Goal: Task Accomplishment & Management: Complete application form

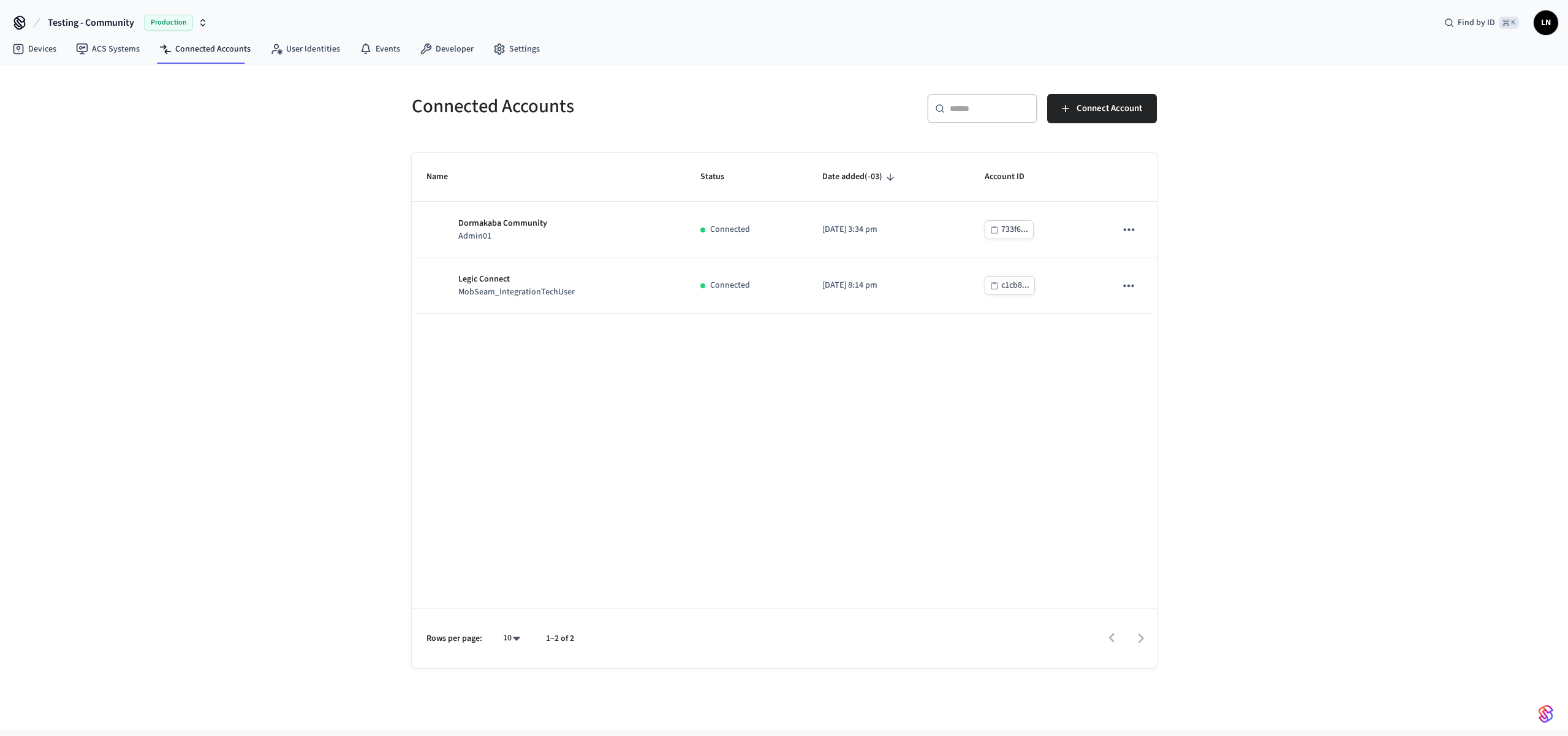
click at [1009, 327] on div "Name Status Date added (-03) Account ID Dormakaba Community Admin01 Connected […" at bounding box center [784, 410] width 745 height 515
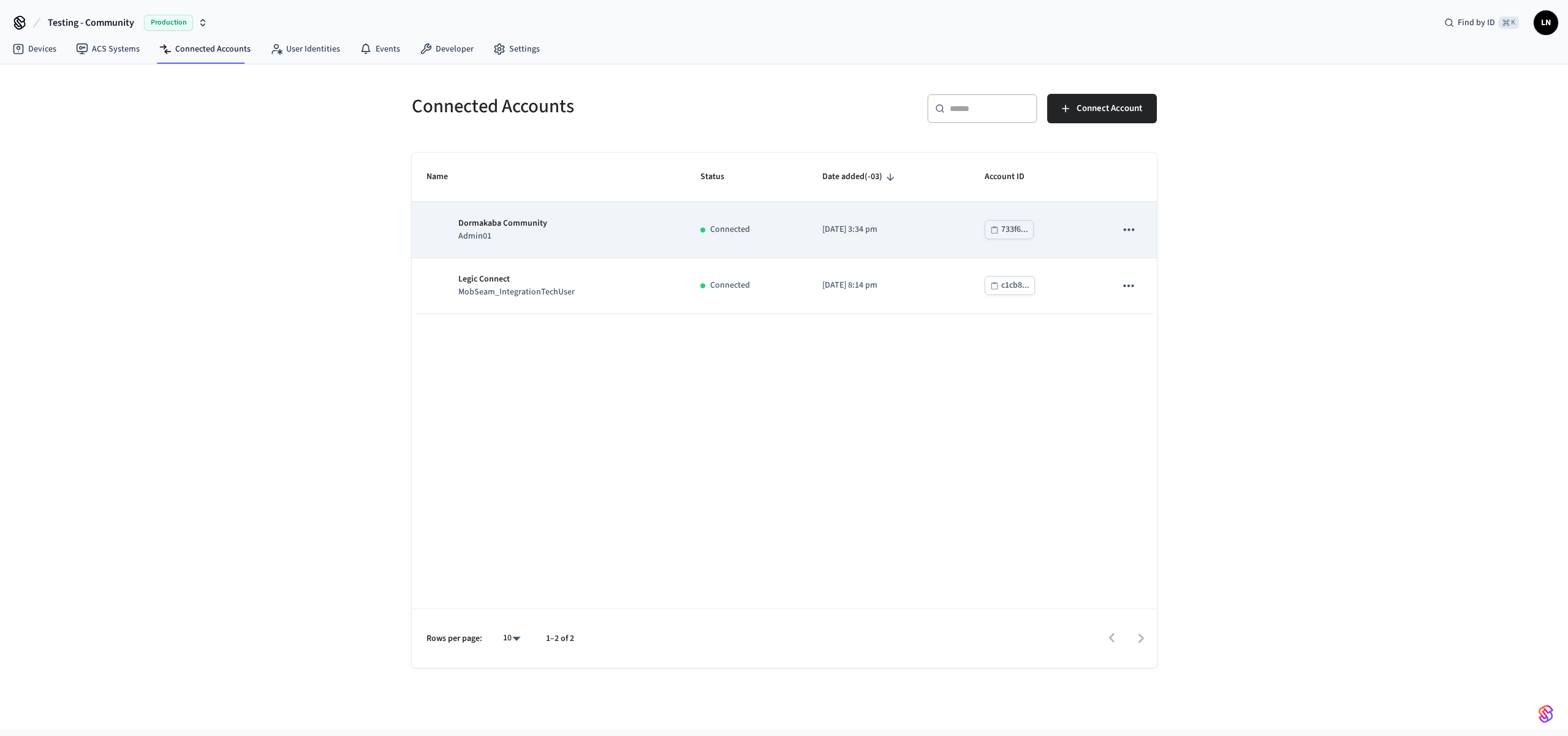
click at [665, 225] on div "Dormakaba Community Admin01" at bounding box center [548, 230] width 245 height 26
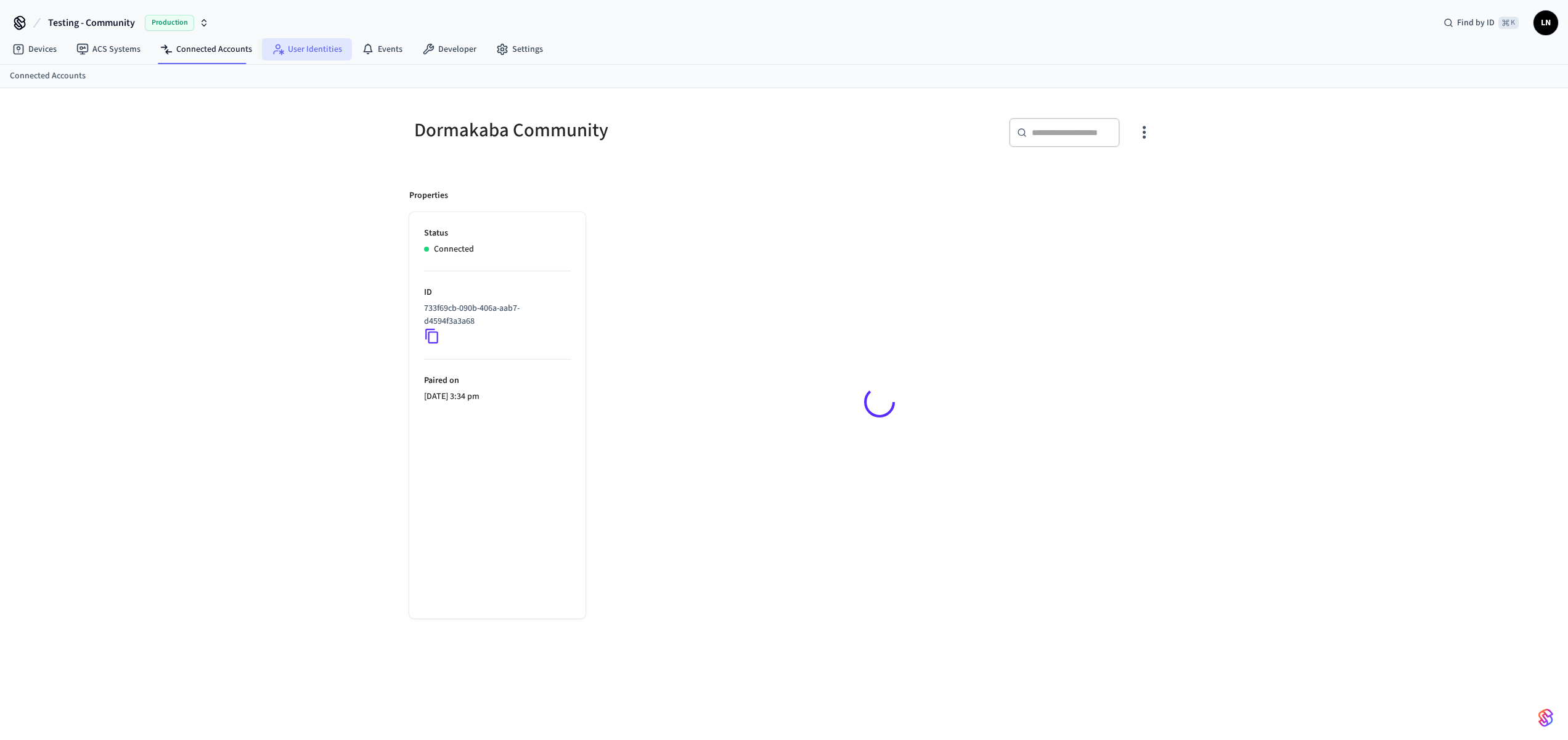
click at [285, 48] on link "User Identities" at bounding box center [307, 49] width 90 height 22
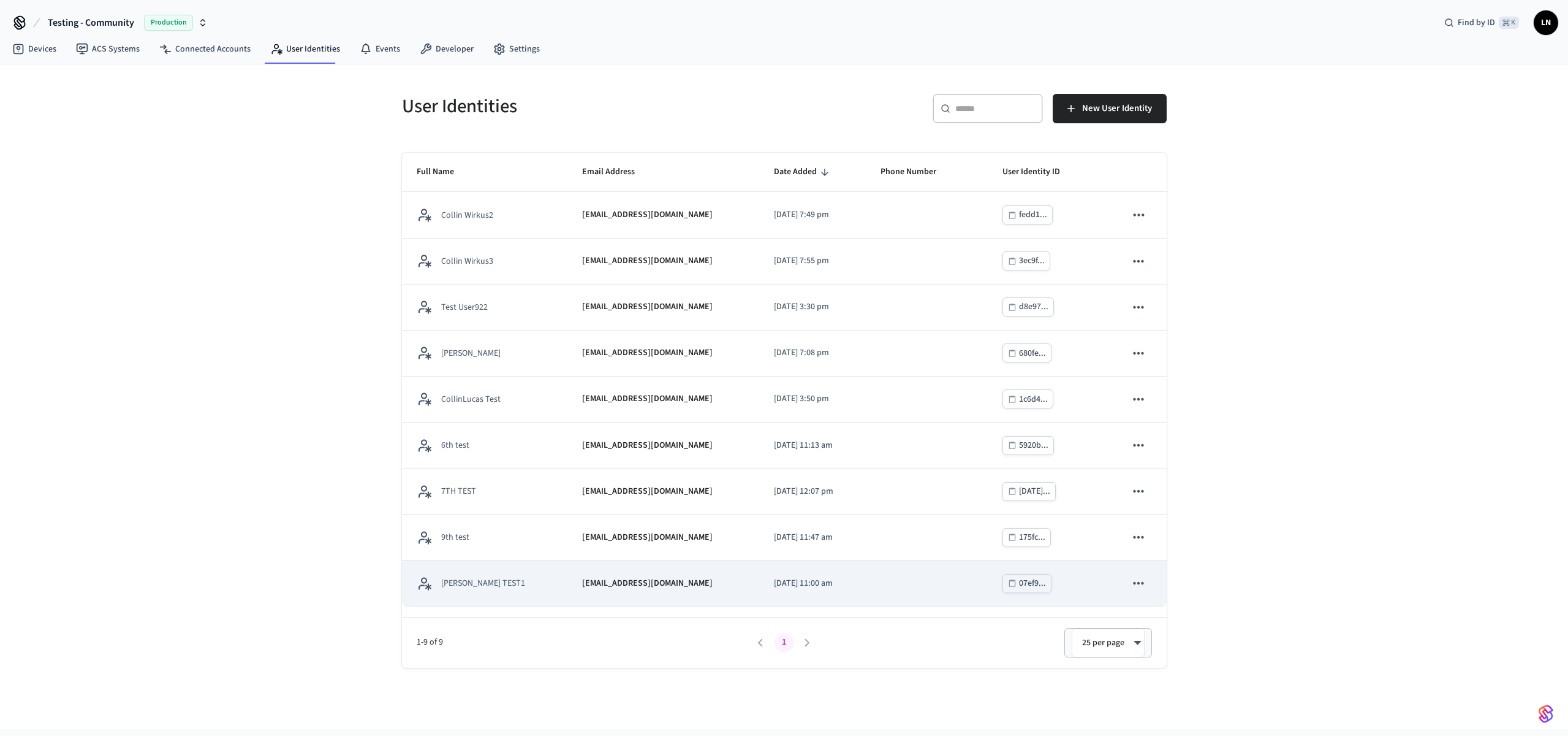
click at [931, 584] on td "sticky table" at bounding box center [927, 583] width 122 height 46
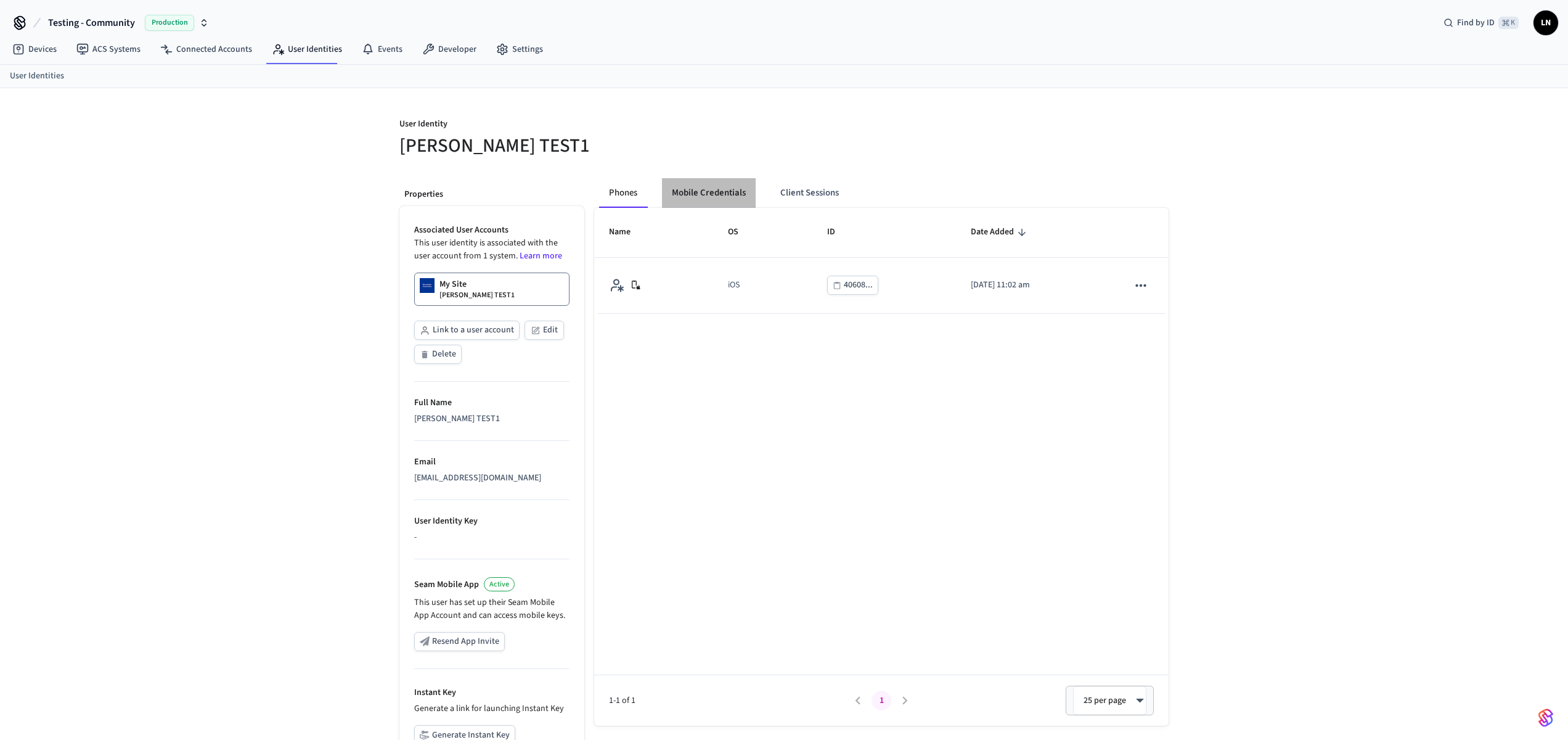
click at [716, 192] on button "Mobile Credentials" at bounding box center [708, 193] width 93 height 30
click at [1337, 262] on div "User Identity [PERSON_NAME] TEST1 Properties Associated User Accounts This user…" at bounding box center [784, 464] width 1568 height 751
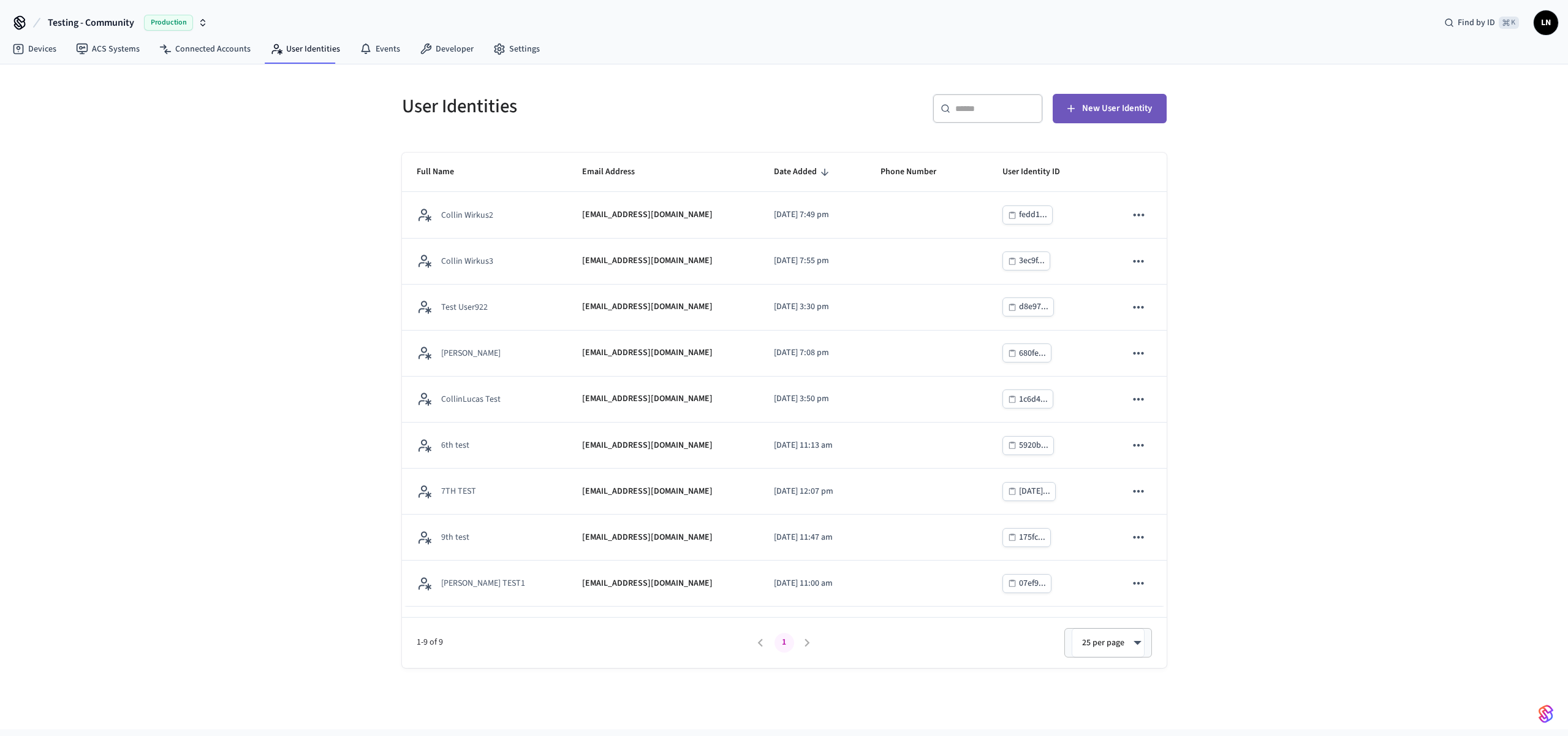
click at [1127, 107] on span "New User Identity" at bounding box center [1117, 108] width 70 height 16
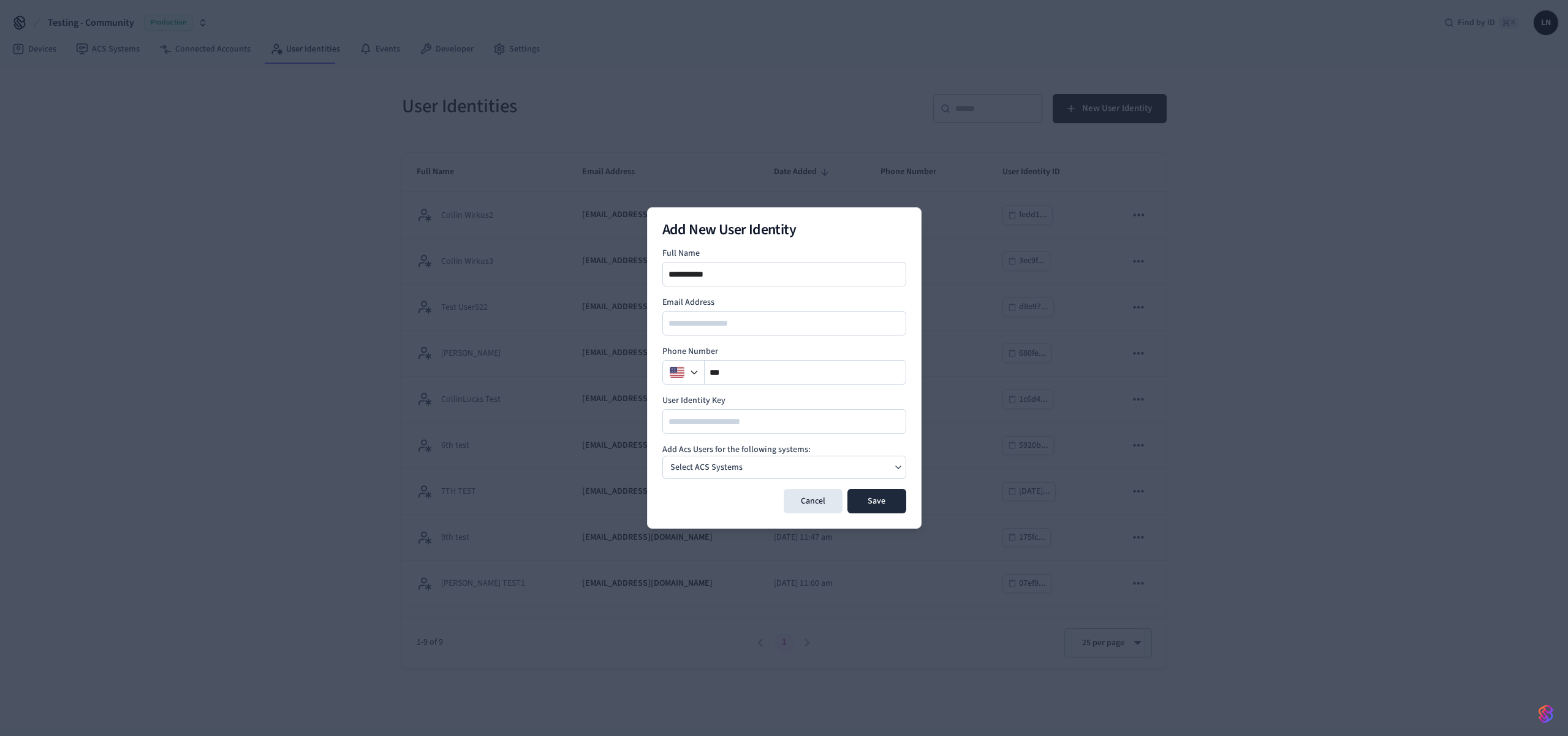
type input "**********"
click at [749, 476] on div "Select ACS Systems" at bounding box center [784, 467] width 244 height 23
drag, startPoint x: 748, startPoint y: 489, endPoint x: 754, endPoint y: 489, distance: 6.0
click at [748, 489] on div "My Site [GEOGRAPHIC_DATA]" at bounding box center [730, 497] width 65 height 22
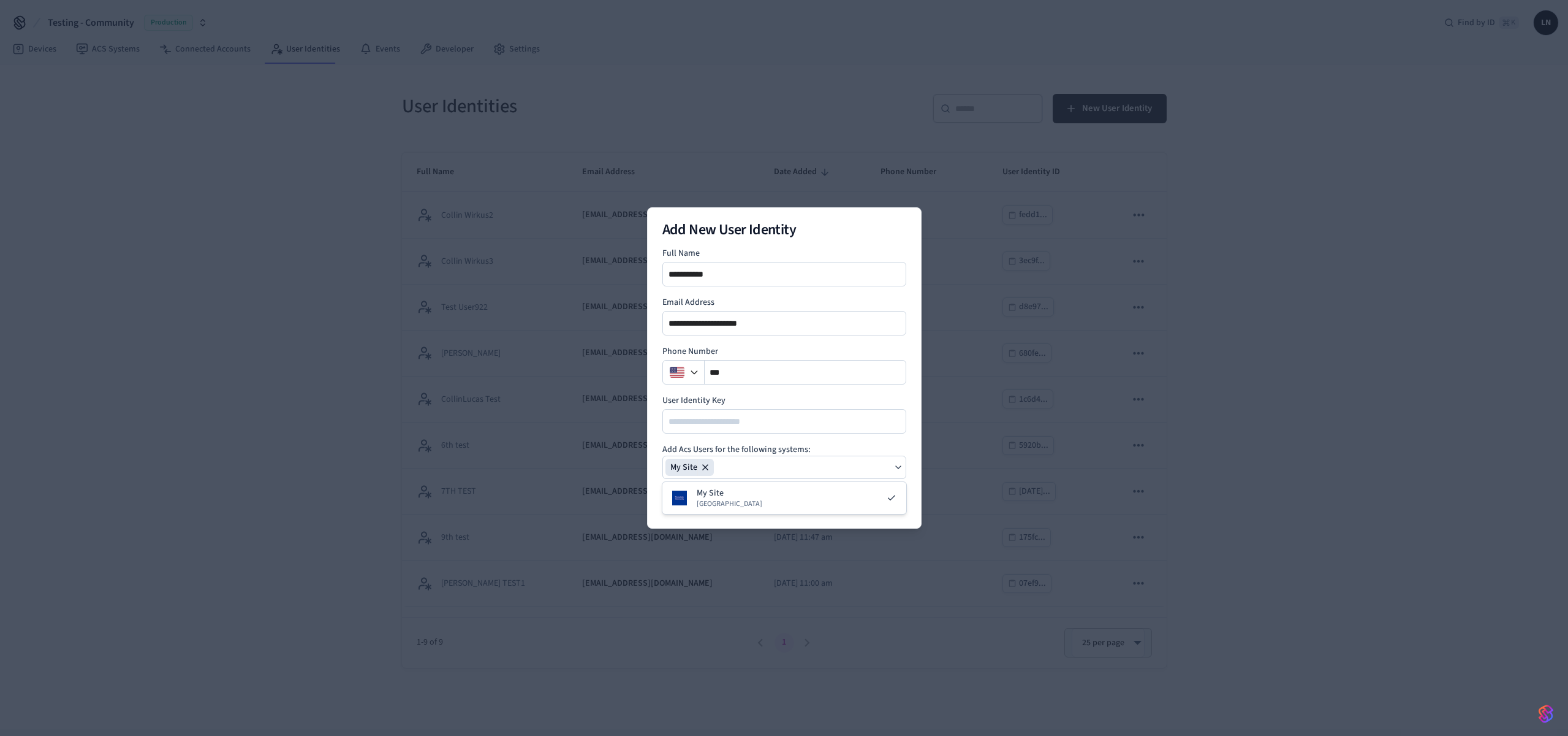
click at [798, 455] on h4 "Add Acs Users for the following systems:" at bounding box center [784, 449] width 244 height 12
click at [867, 498] on button "Save" at bounding box center [877, 501] width 59 height 25
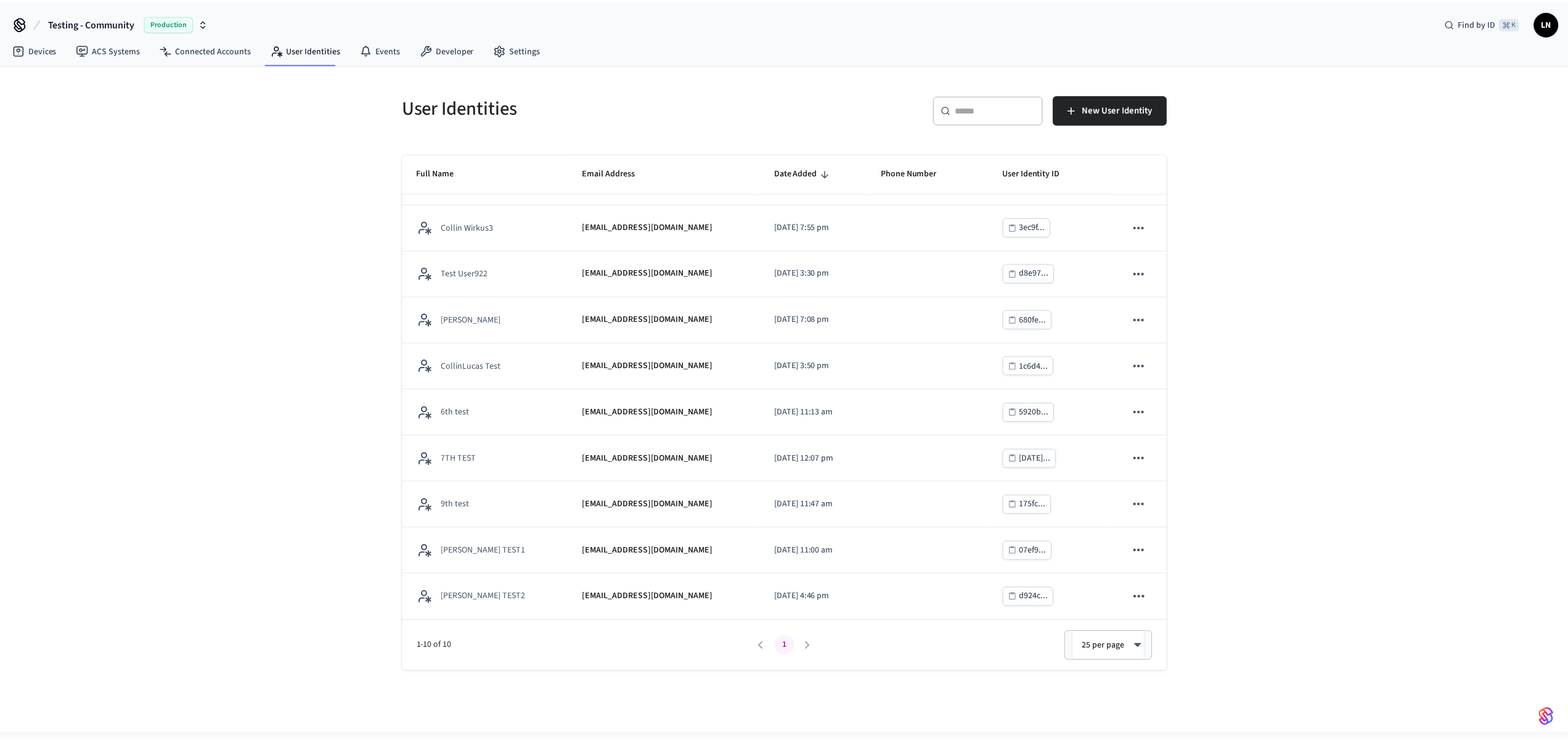
scroll to position [36, 0]
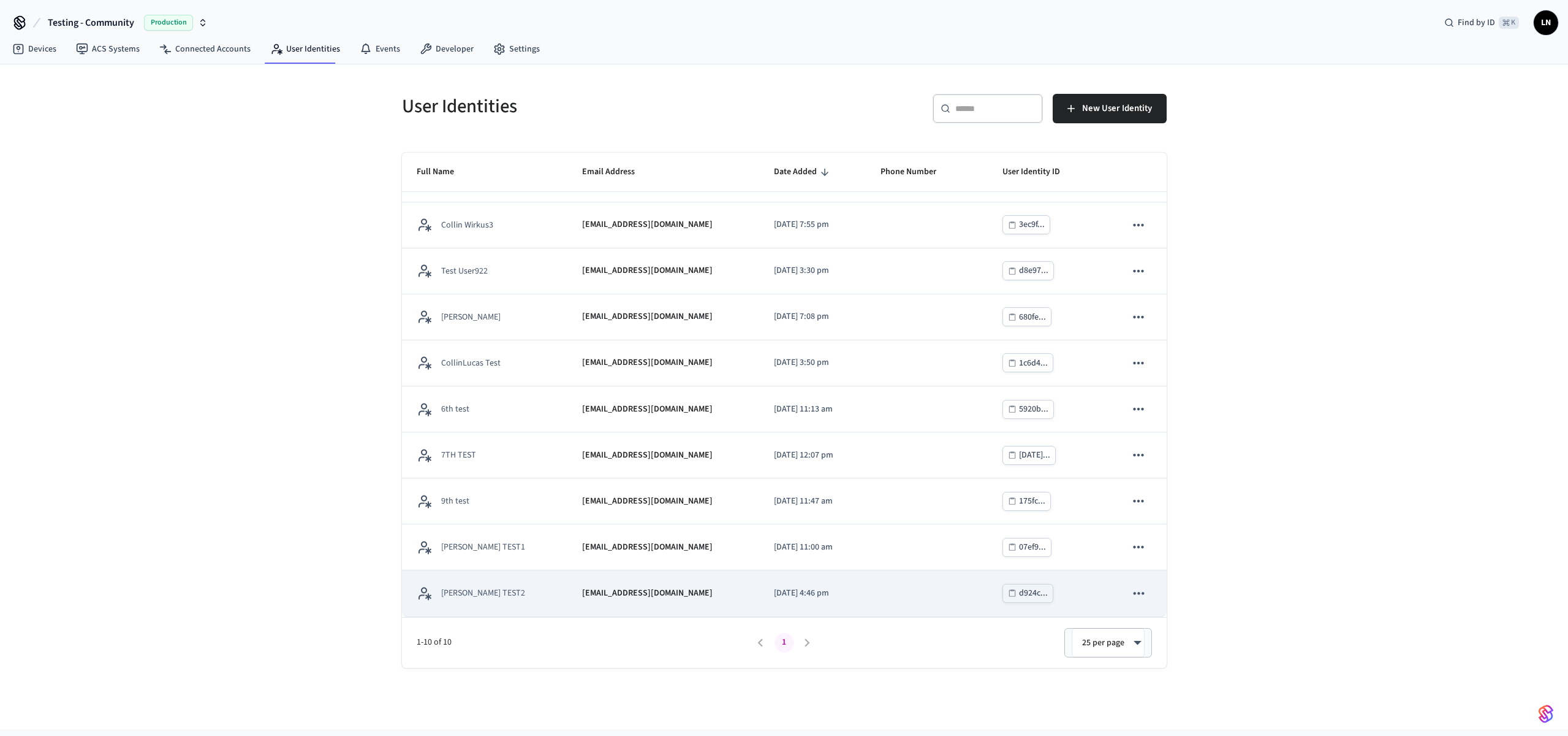
click at [582, 598] on p "[EMAIL_ADDRESS][DOMAIN_NAME]" at bounding box center [647, 593] width 130 height 13
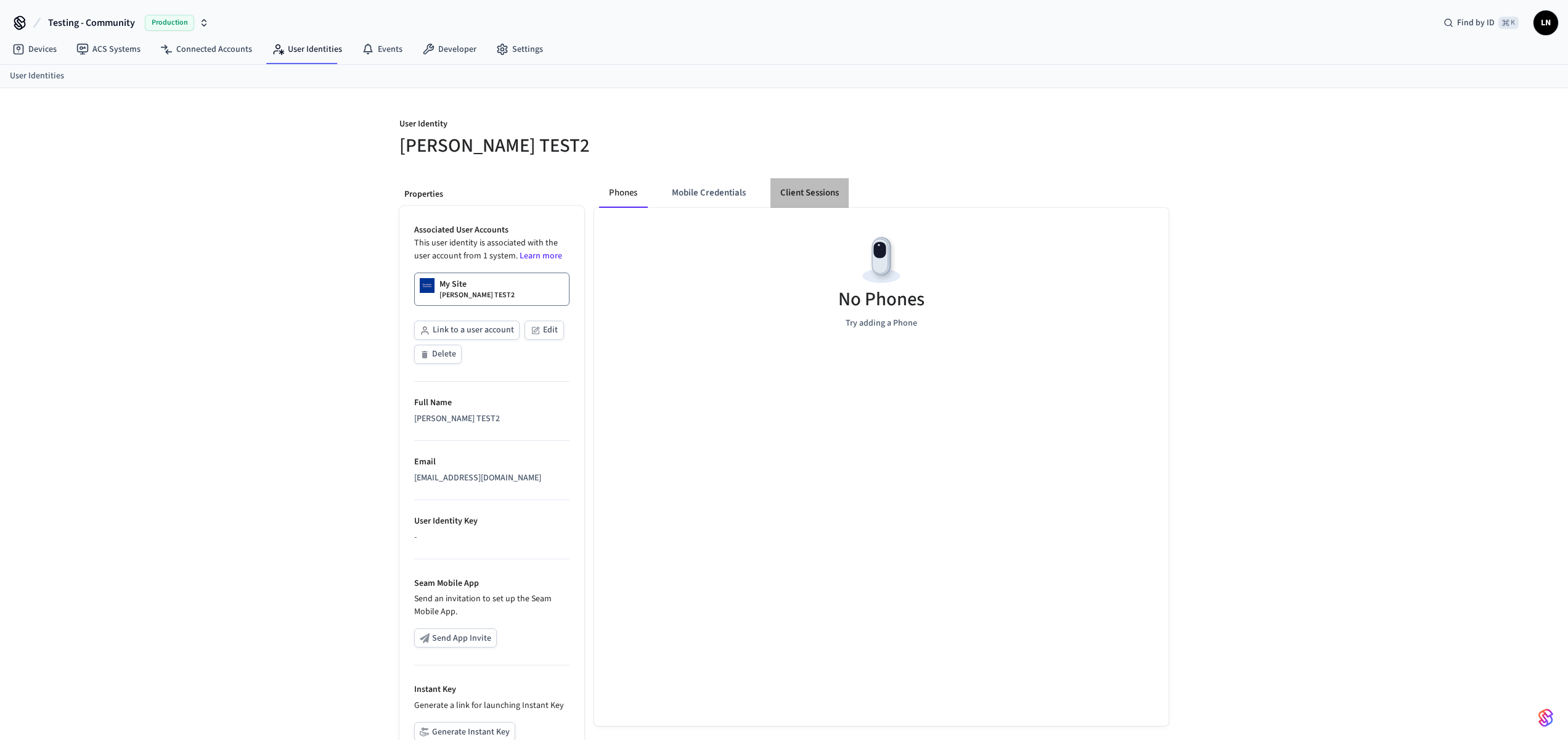
click at [813, 200] on button "Client Sessions" at bounding box center [810, 193] width 78 height 30
click at [1089, 123] on button "New Client Sessions" at bounding box center [1108, 132] width 123 height 30
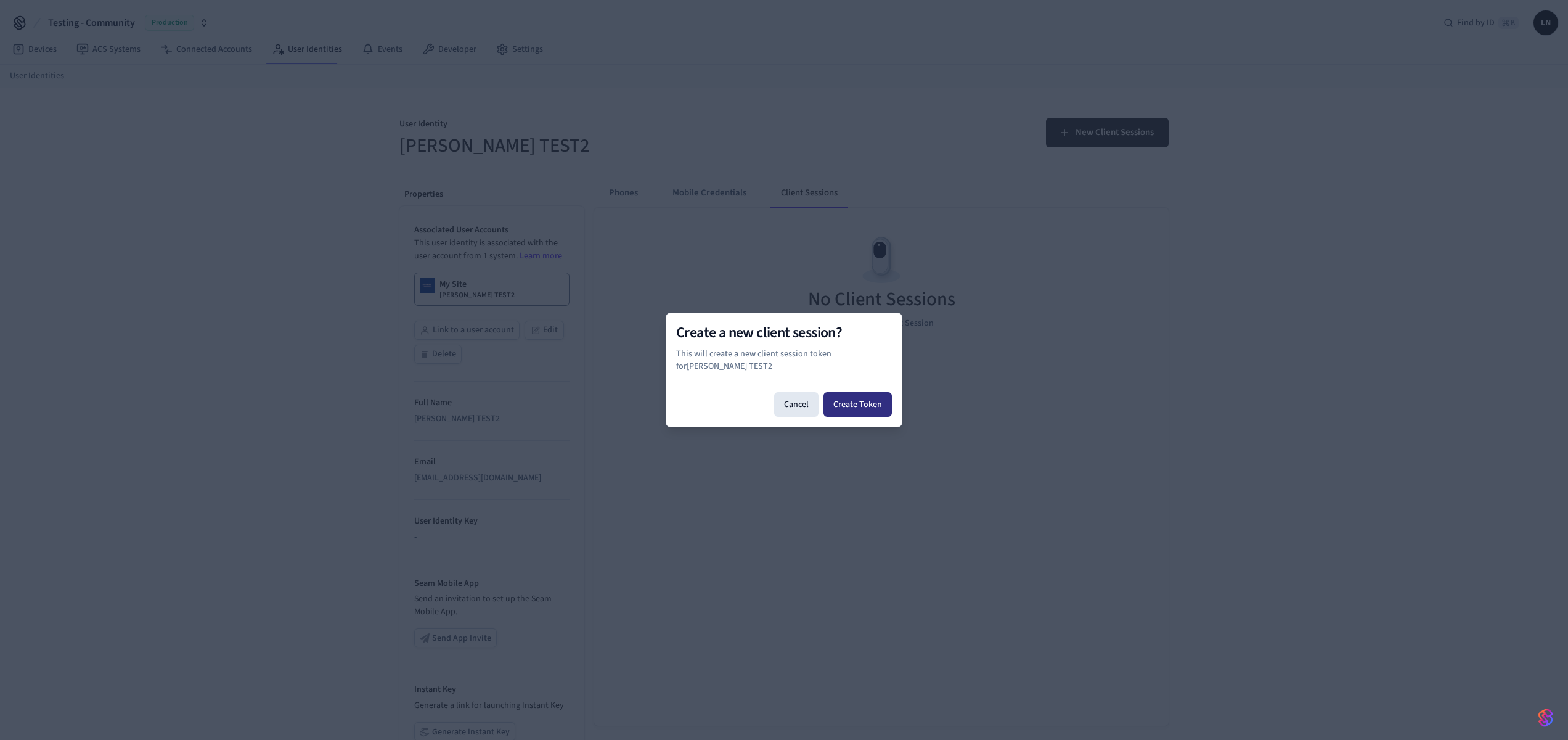
click at [869, 401] on button "Create Token" at bounding box center [858, 404] width 69 height 25
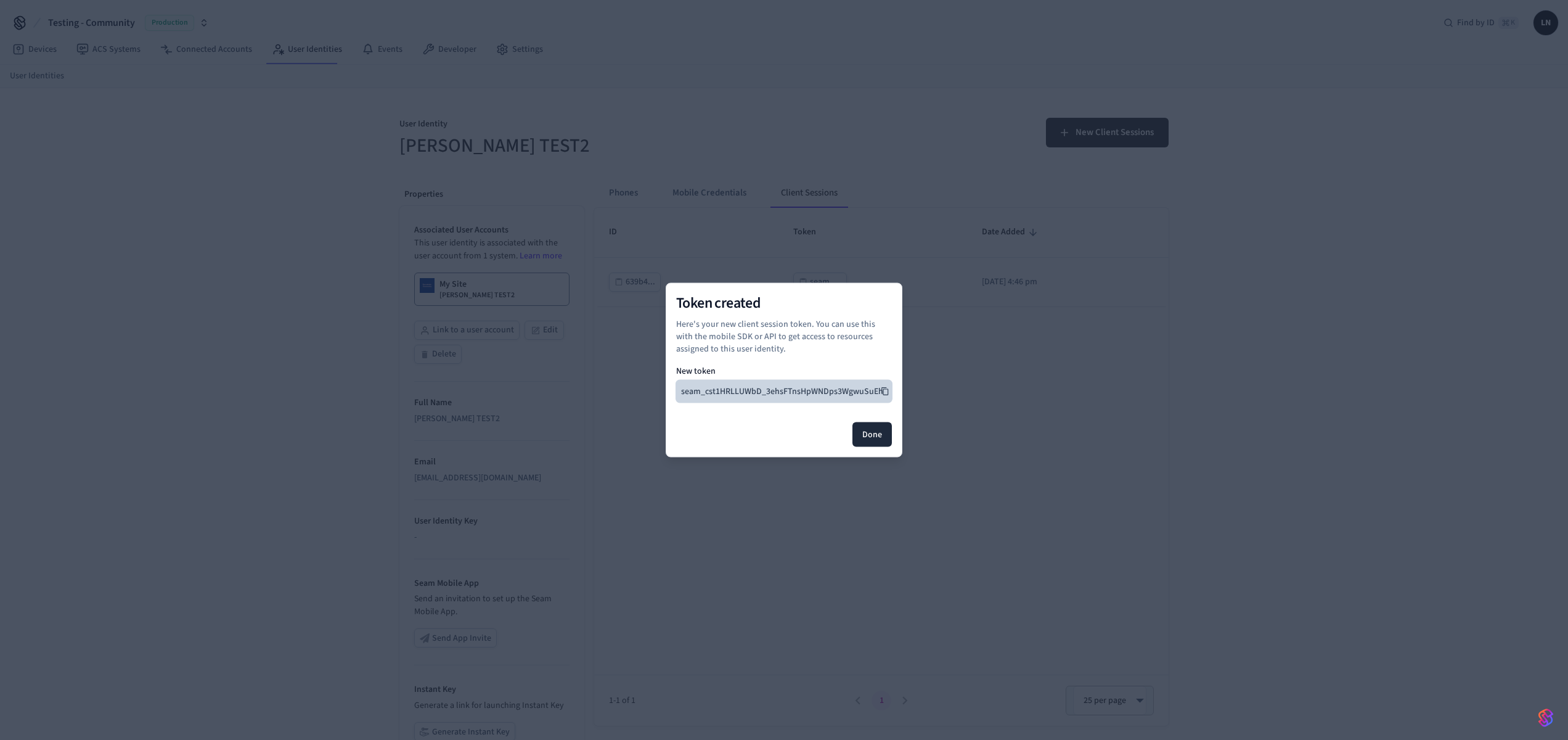
click at [881, 392] on icon at bounding box center [885, 391] width 9 height 9
click at [866, 442] on button "Done" at bounding box center [872, 434] width 40 height 25
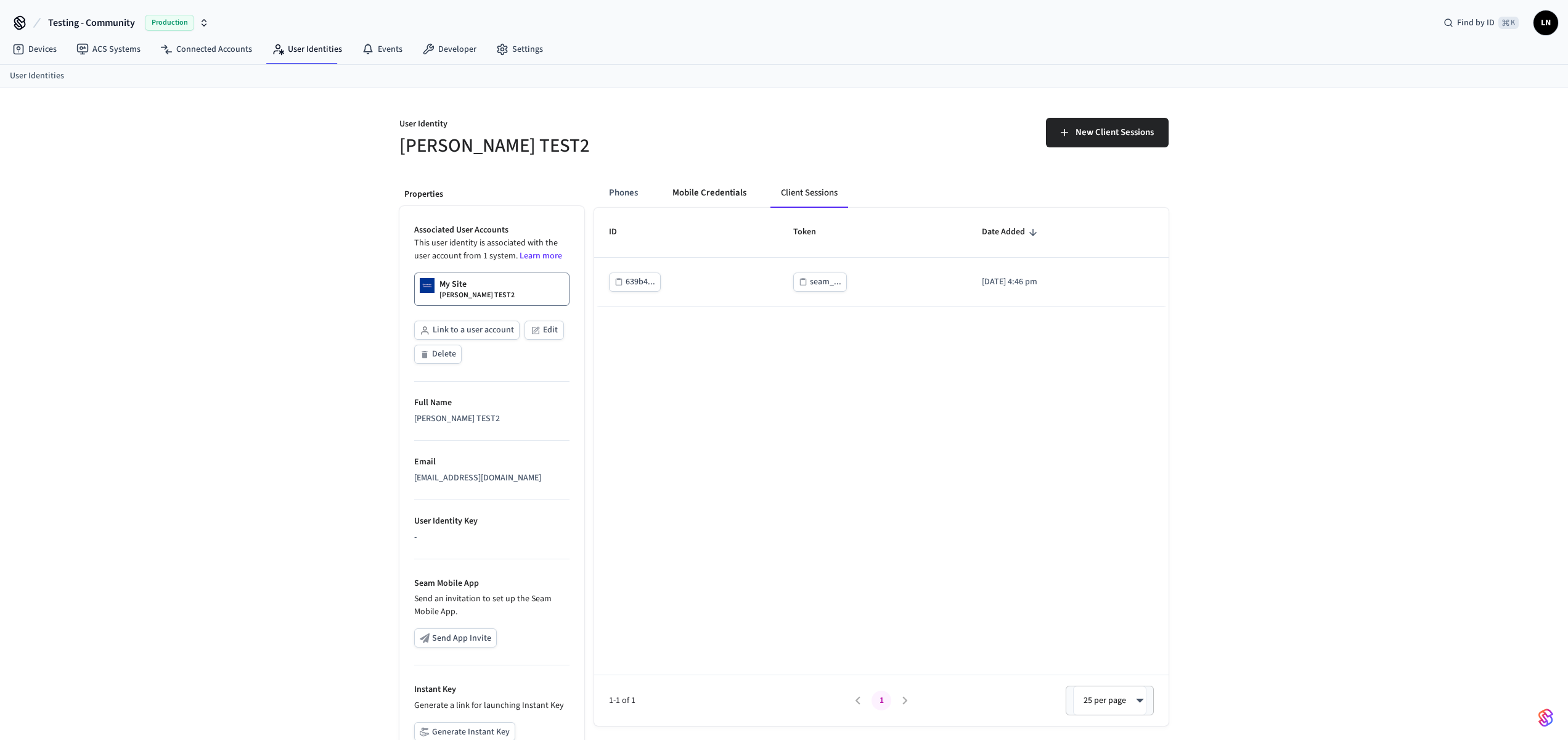
click at [702, 183] on button "Mobile Credentials" at bounding box center [709, 193] width 93 height 30
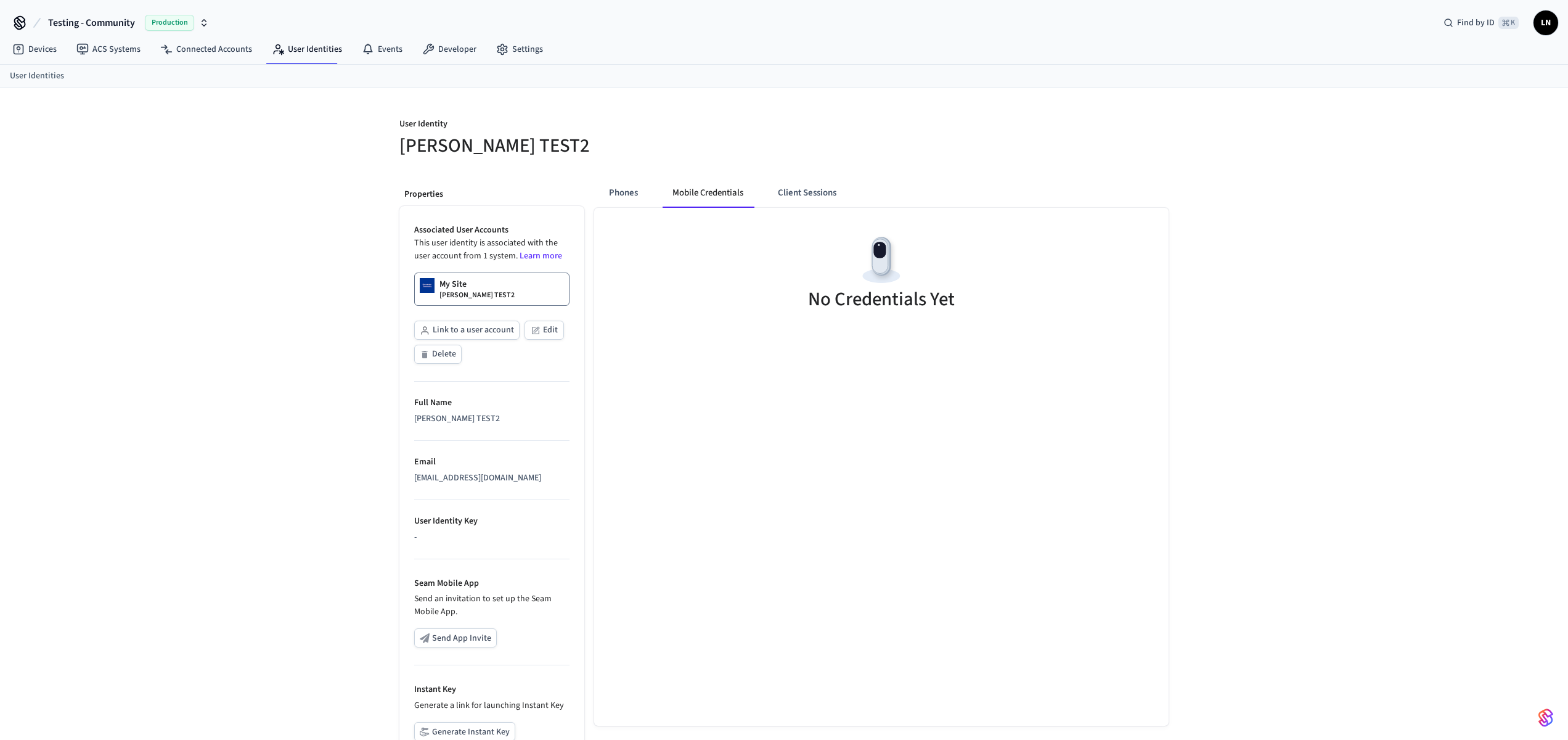
click at [599, 208] on div "No Credentials Yet" at bounding box center [881, 274] width 575 height 134
click at [667, 198] on button "Mobile Credentials" at bounding box center [708, 193] width 91 height 30
click at [636, 199] on button "Phones" at bounding box center [624, 193] width 48 height 30
click at [796, 208] on div "No Phones Try adding a Phone" at bounding box center [881, 281] width 575 height 147
